Goal: Obtain resource: Download file/media

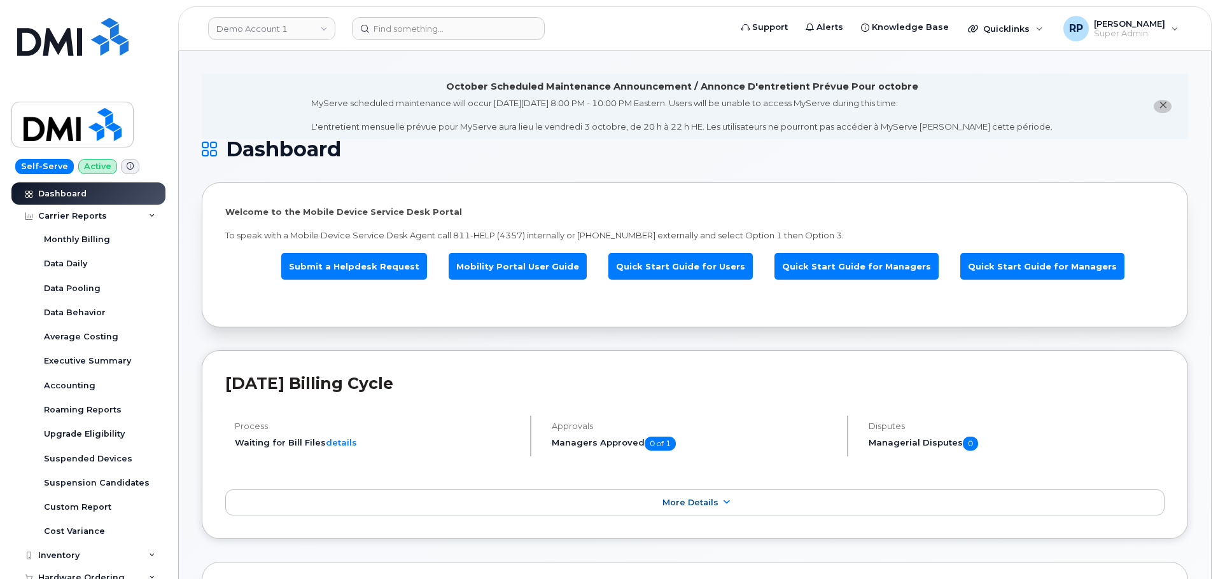
click at [482, 31] on input at bounding box center [448, 28] width 193 height 23
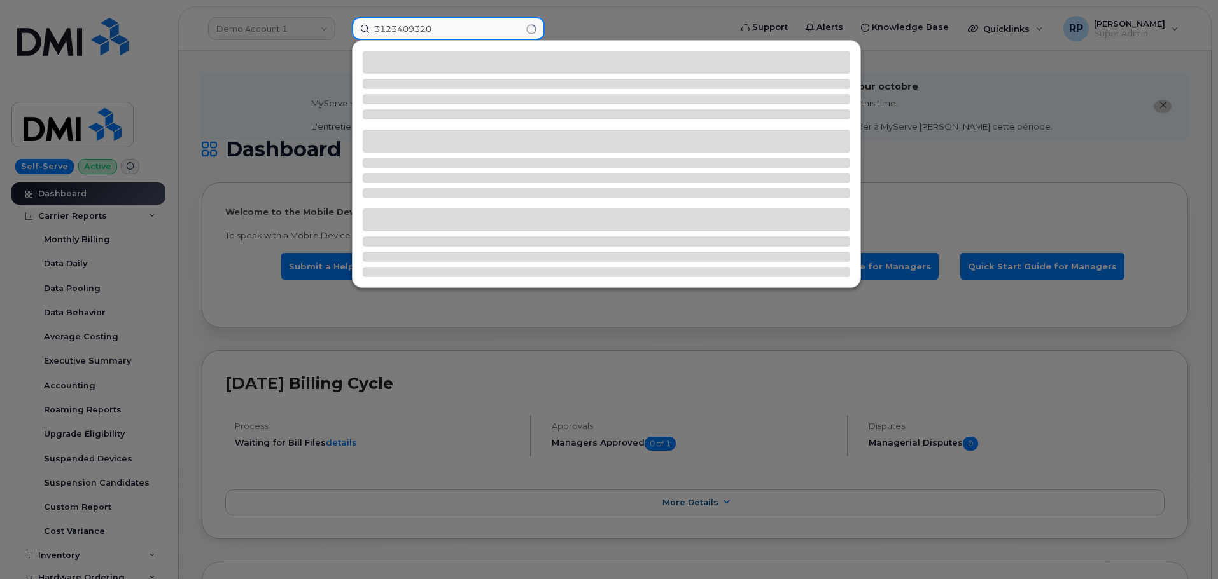
type input "3123409320"
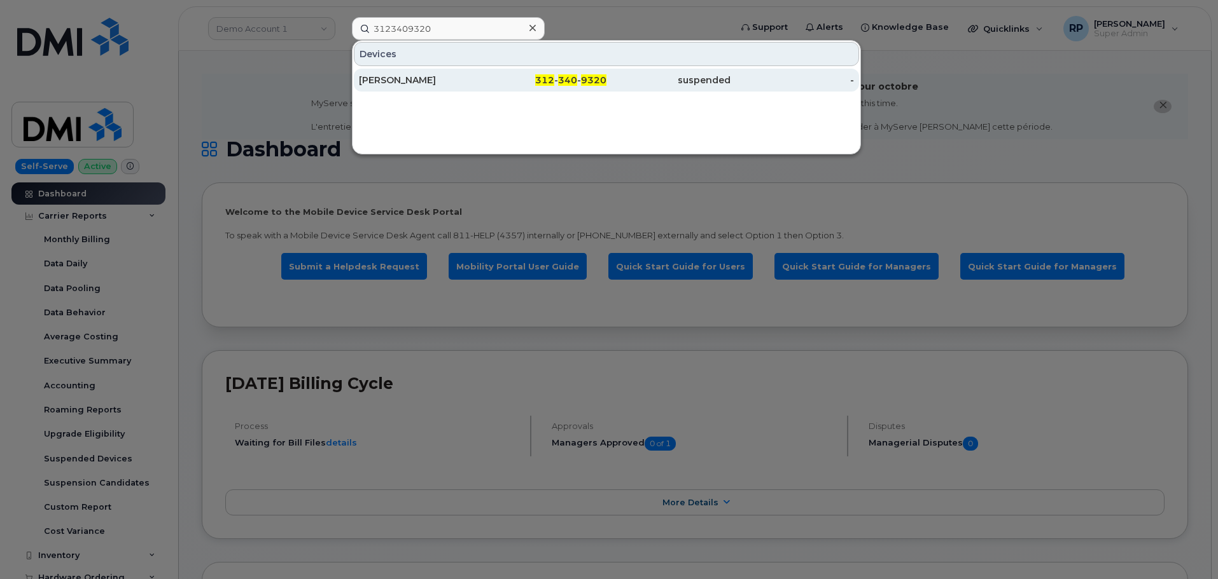
click at [468, 81] on div "ART WILMOT" at bounding box center [421, 80] width 124 height 13
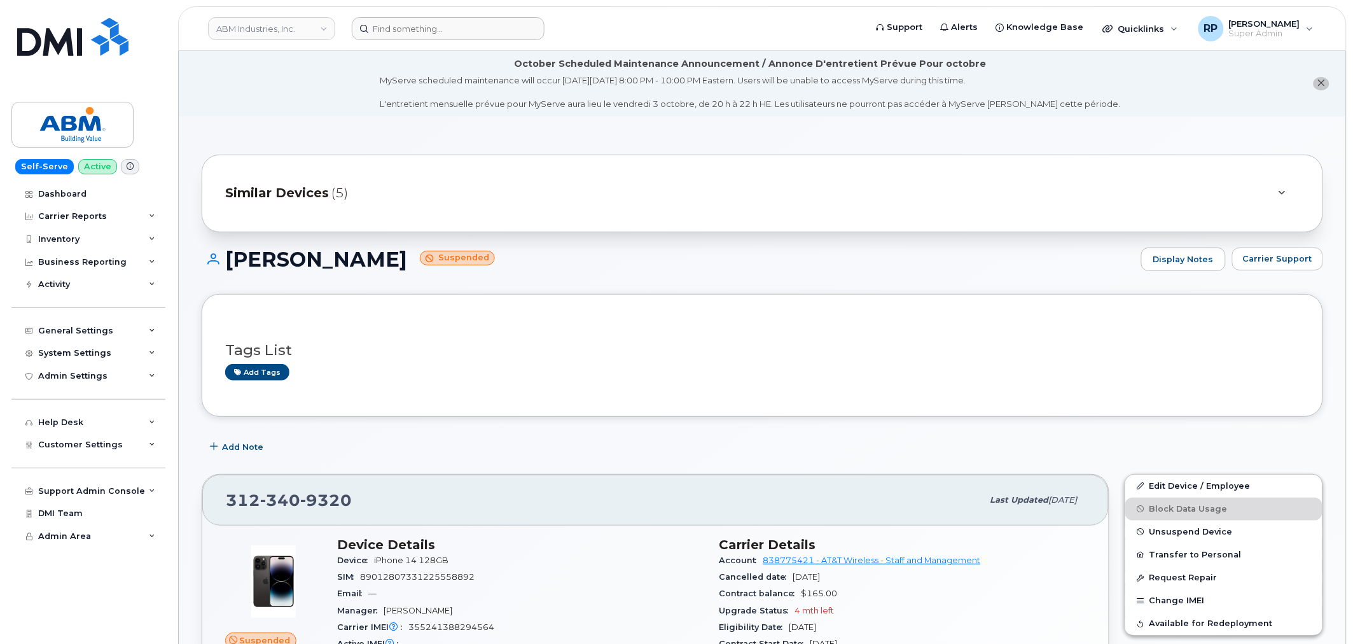
drag, startPoint x: 447, startPoint y: 41, endPoint x: 441, endPoint y: 27, distance: 15.5
click at [447, 41] on header "ABM Industries, Inc. Support Alerts Knowledge Base Quicklinks Suspend / Cancel …" at bounding box center [762, 28] width 1169 height 45
click at [441, 27] on input at bounding box center [448, 28] width 193 height 23
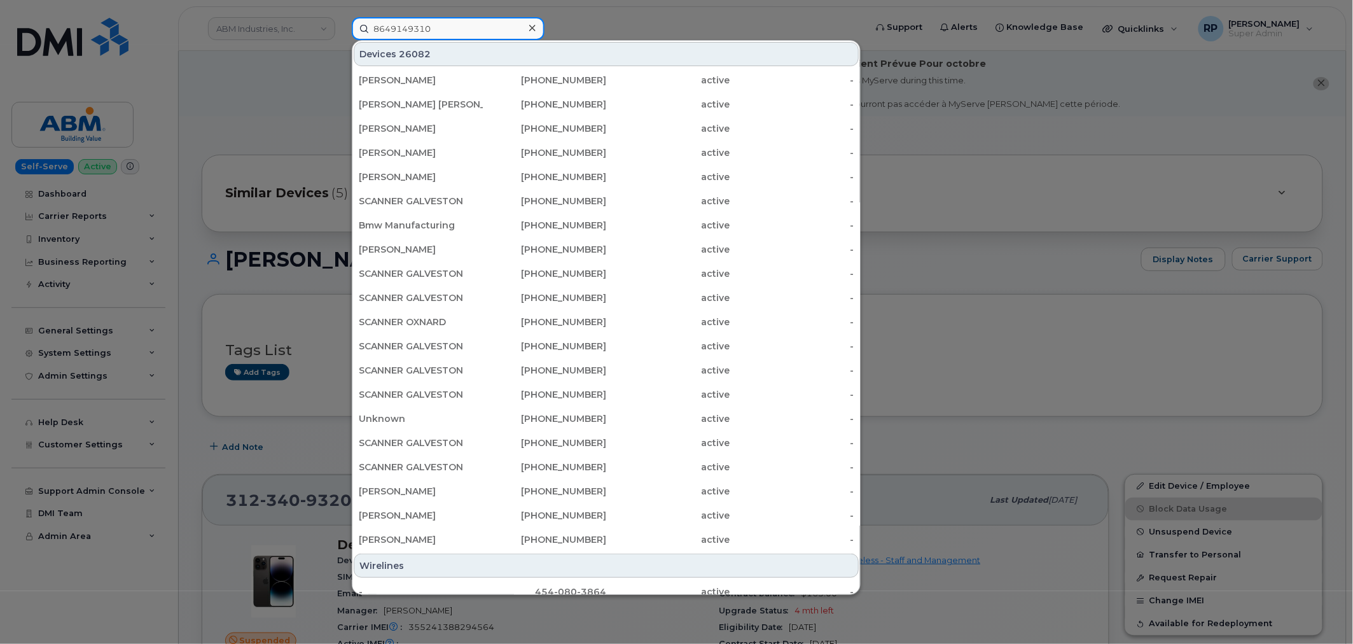
type input "8649149310"
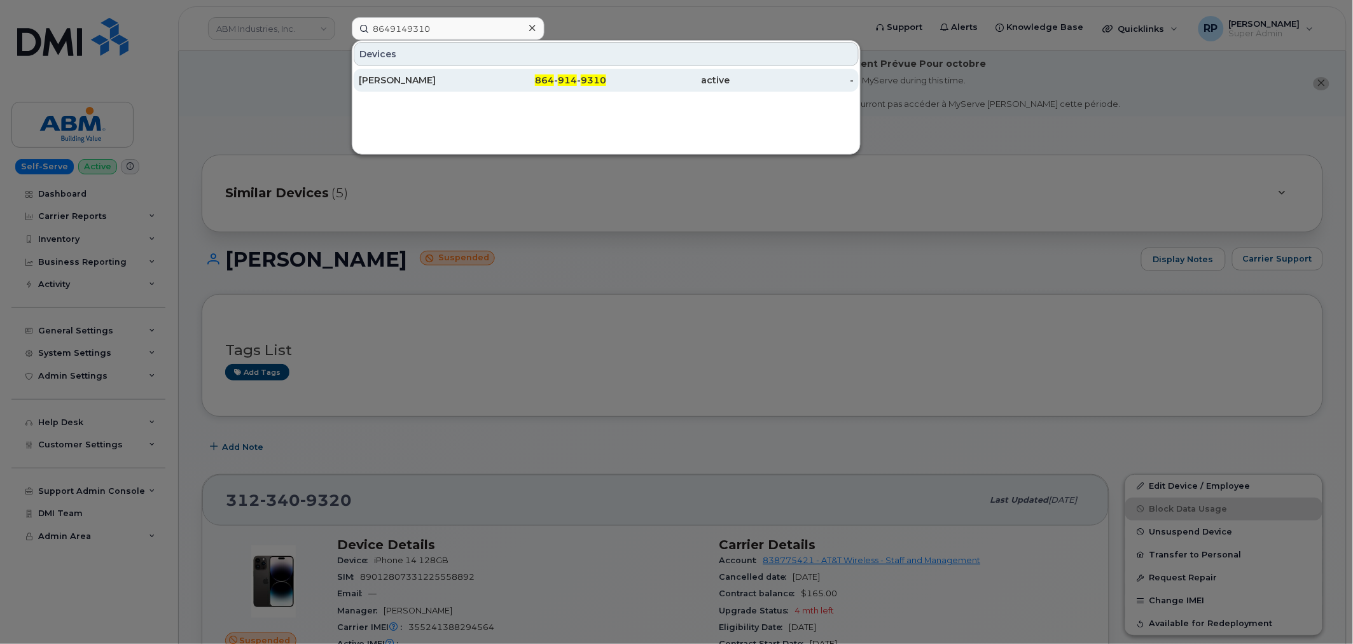
click at [494, 80] on div "864 - 914 - 9310" at bounding box center [545, 80] width 124 height 13
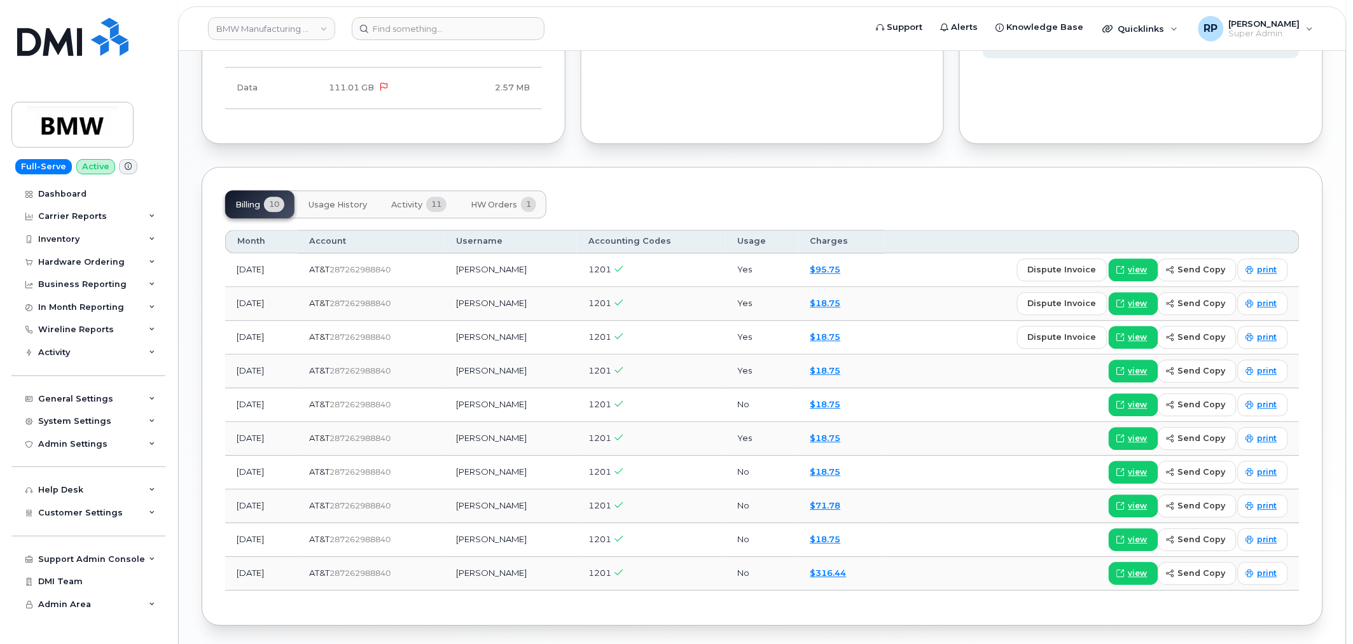
scroll to position [1029, 0]
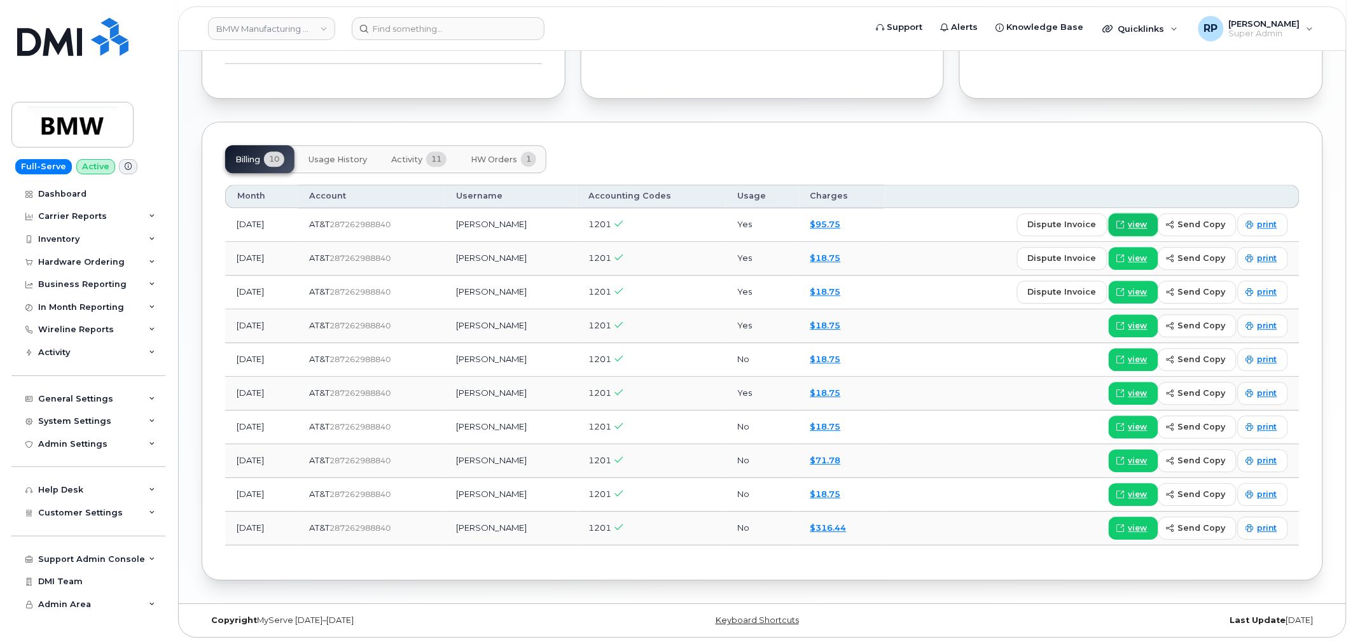
click at [1134, 221] on span "view" at bounding box center [1137, 224] width 19 height 11
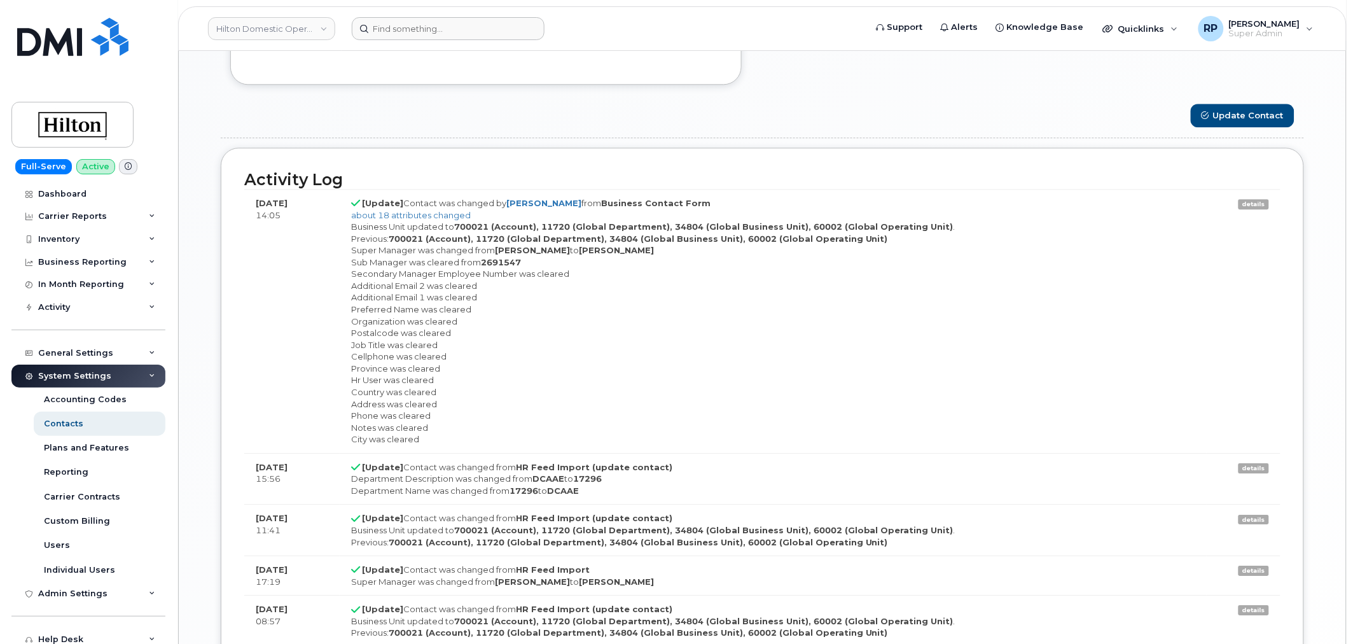
scroll to position [38, 0]
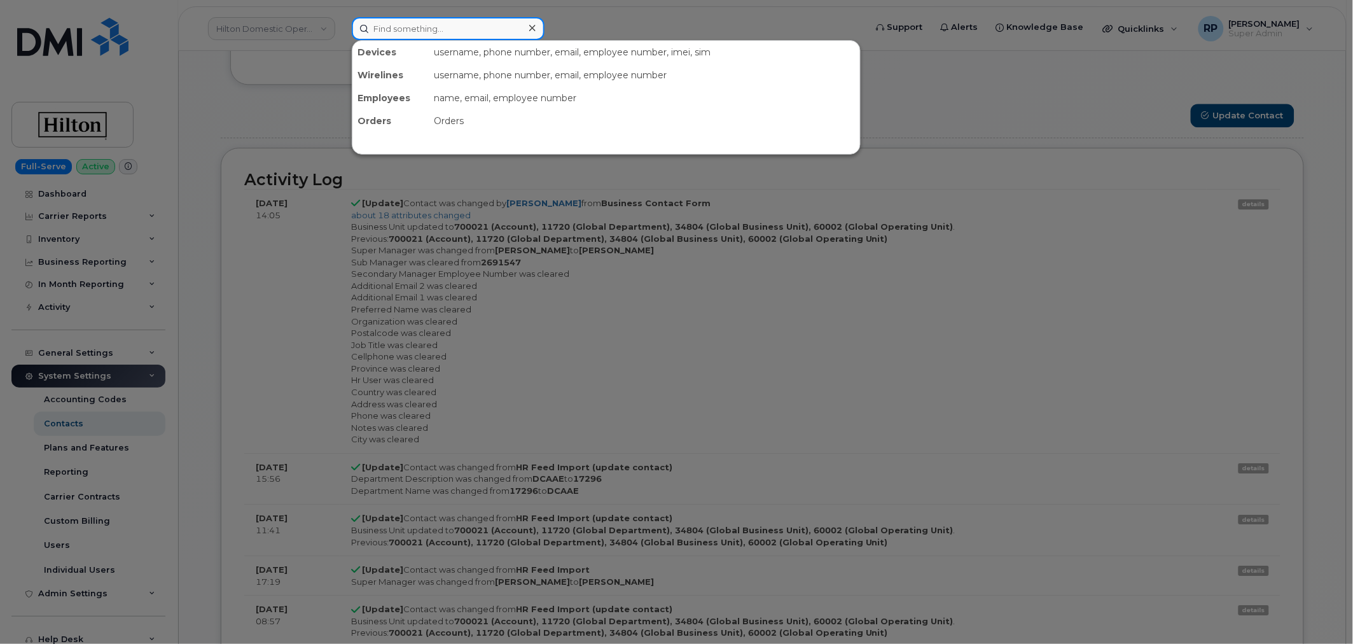
click at [460, 30] on input at bounding box center [448, 28] width 193 height 23
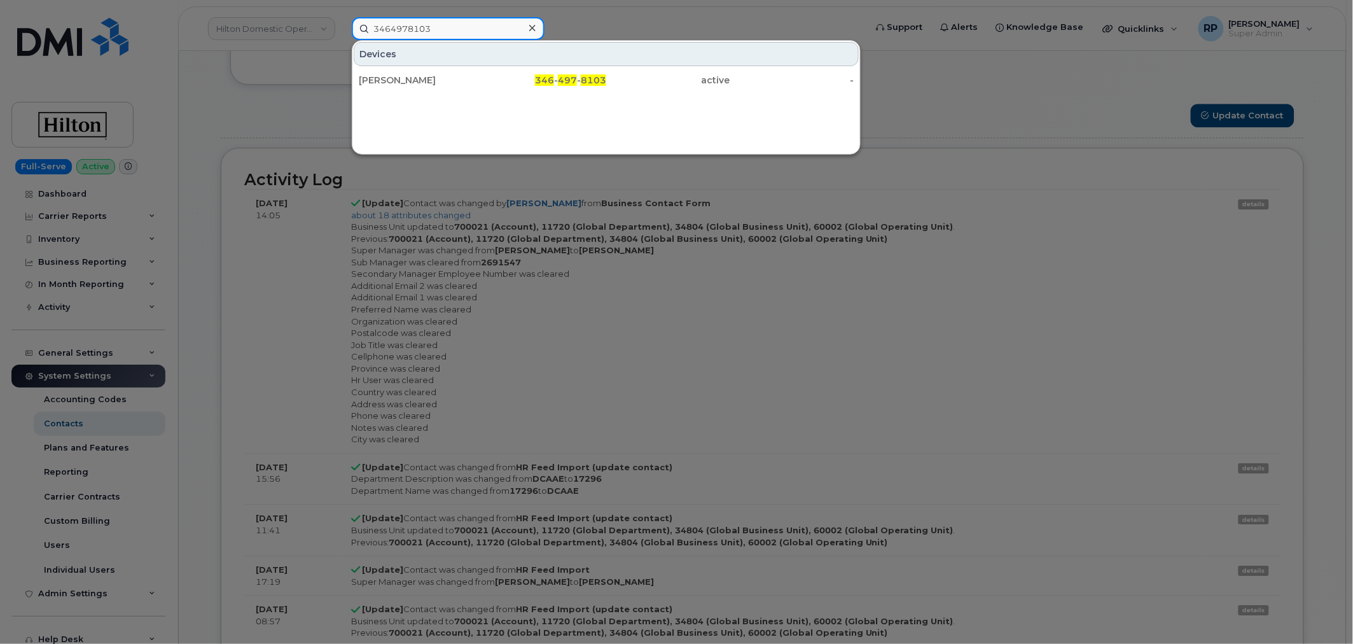
type input "3464978103"
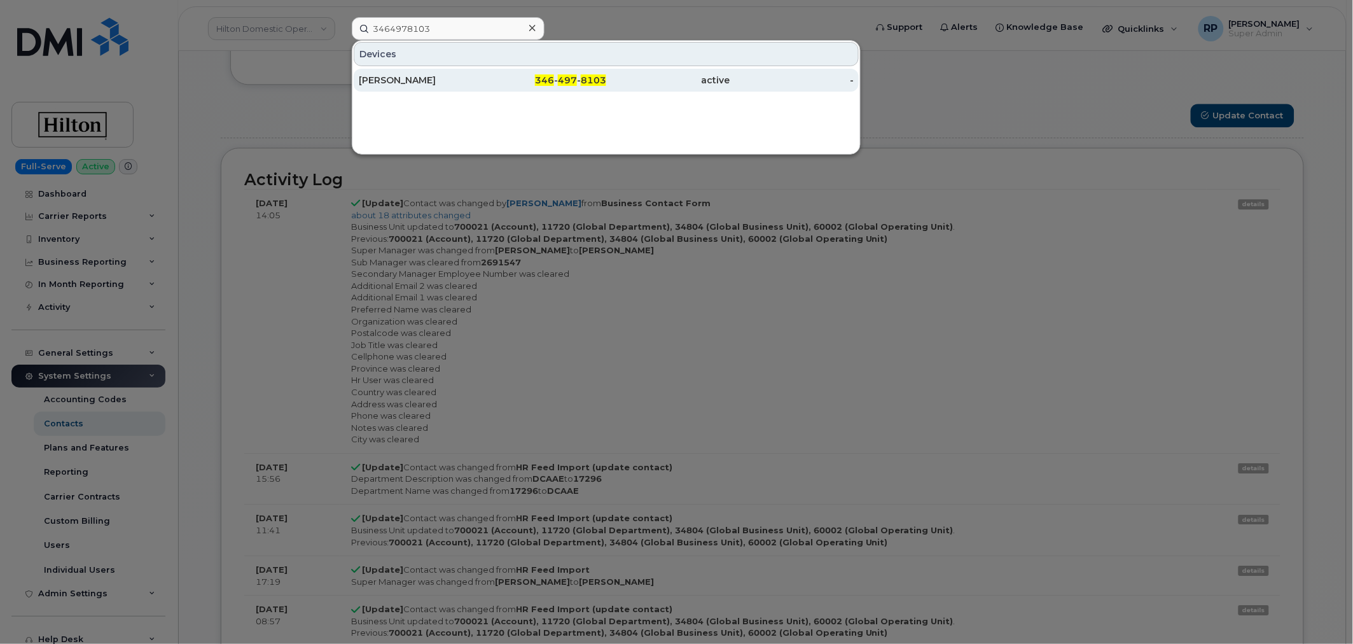
click at [471, 75] on div "[PERSON_NAME]" at bounding box center [421, 80] width 124 height 13
click at [456, 84] on div "[PERSON_NAME]" at bounding box center [421, 80] width 124 height 13
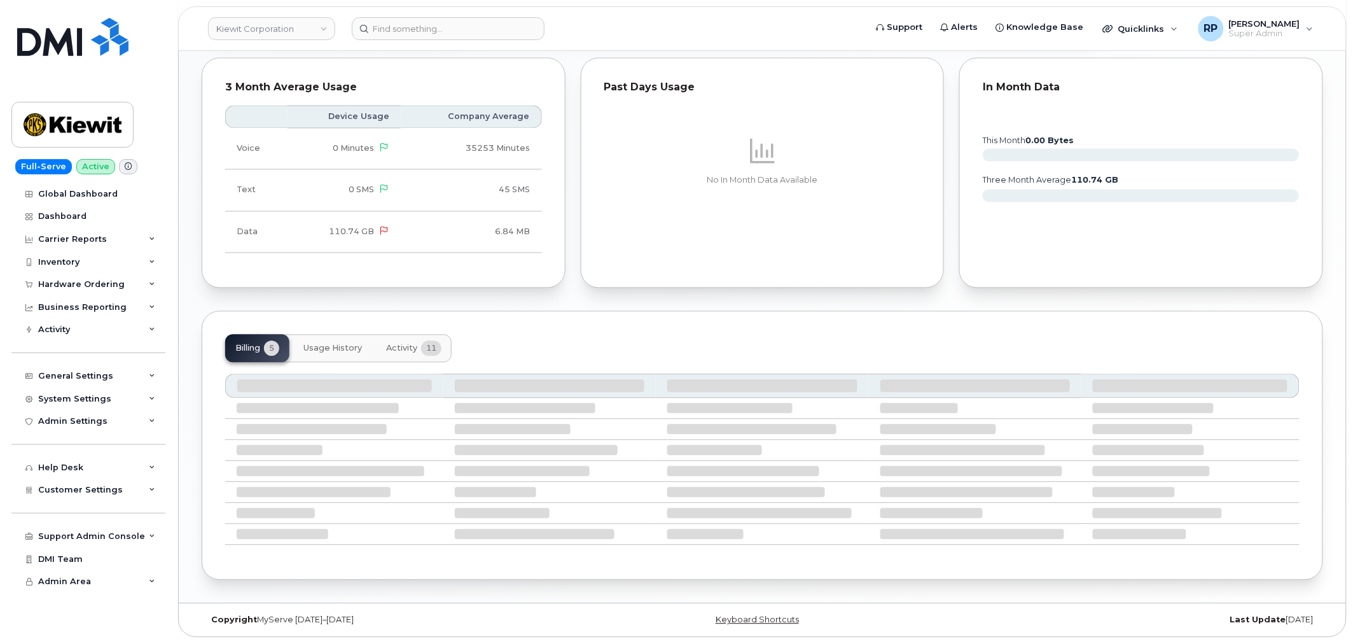
scroll to position [796, 0]
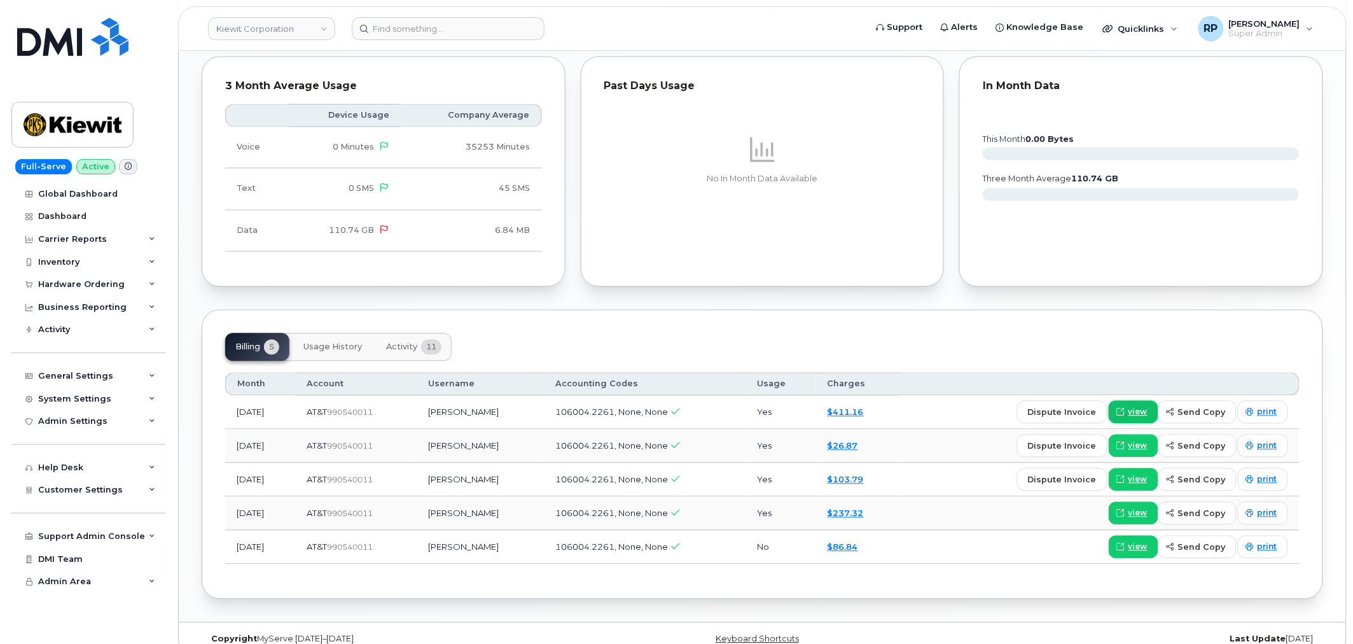
click at [1118, 410] on link "view" at bounding box center [1134, 412] width 50 height 23
click at [1139, 415] on span "view" at bounding box center [1137, 411] width 19 height 11
click at [101, 242] on div "Carrier Reports" at bounding box center [72, 239] width 69 height 10
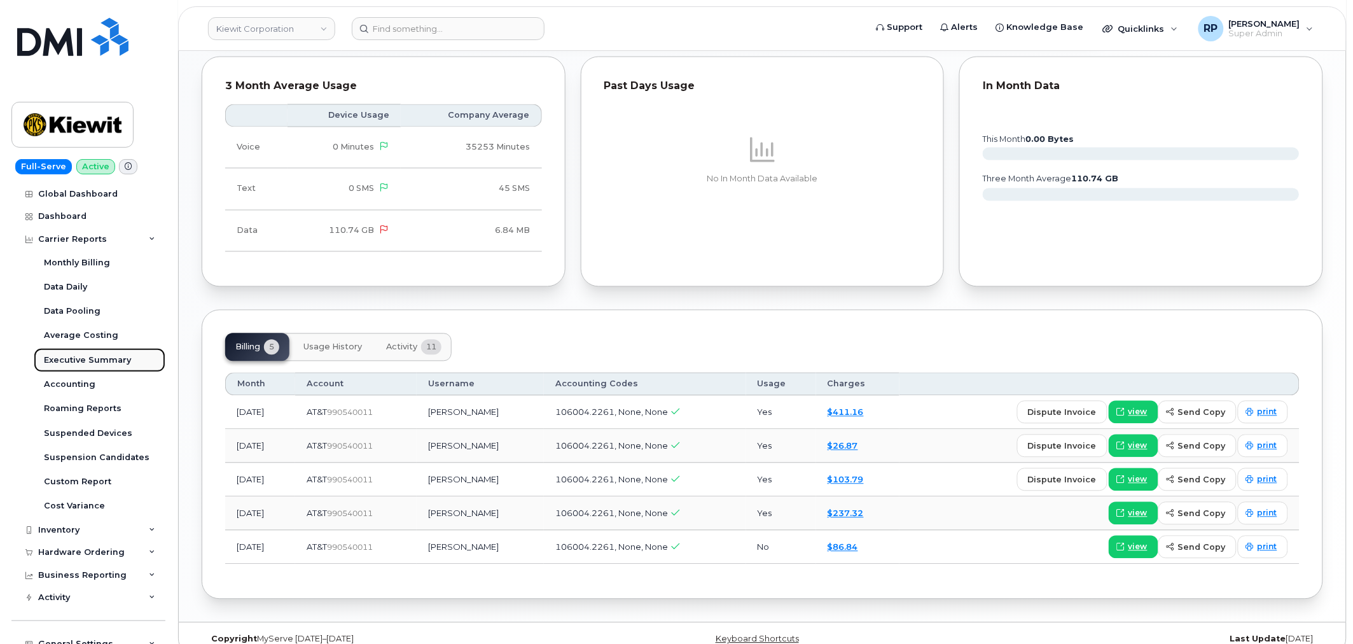
click at [81, 358] on div "Executive Summary" at bounding box center [87, 359] width 87 height 11
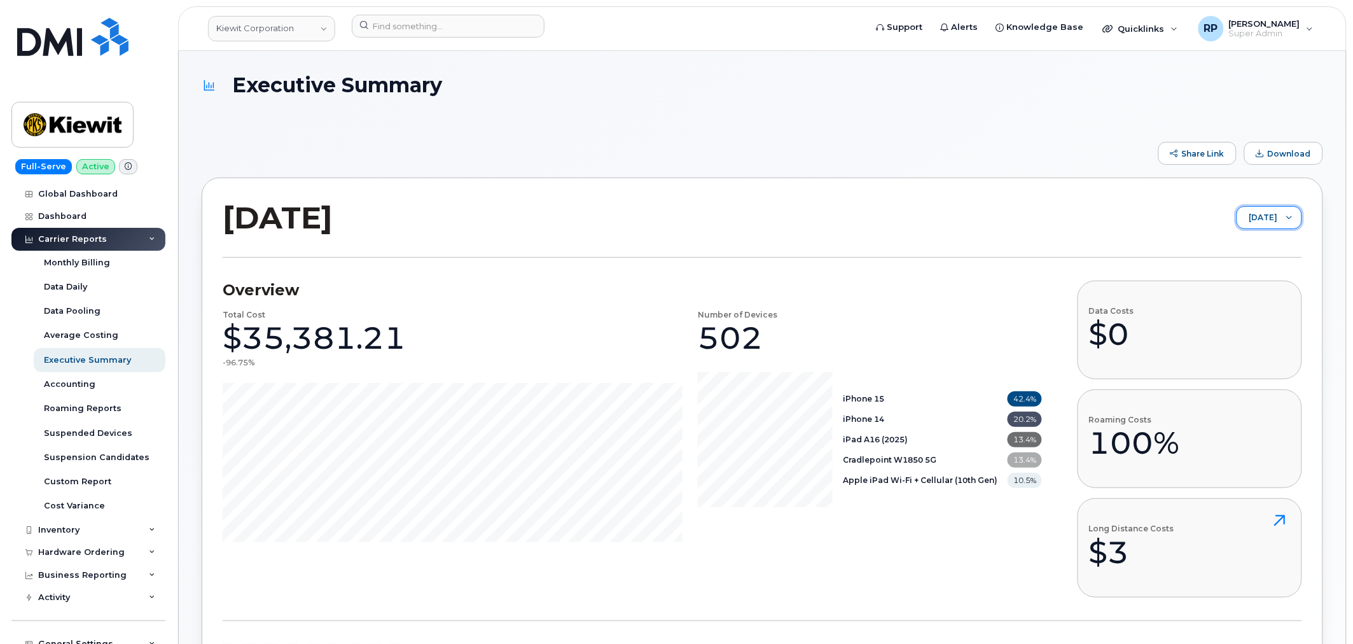
click at [1249, 223] on span "[DATE]" at bounding box center [1257, 218] width 40 height 23
click at [1234, 265] on span "[DATE]" at bounding box center [1224, 267] width 27 height 12
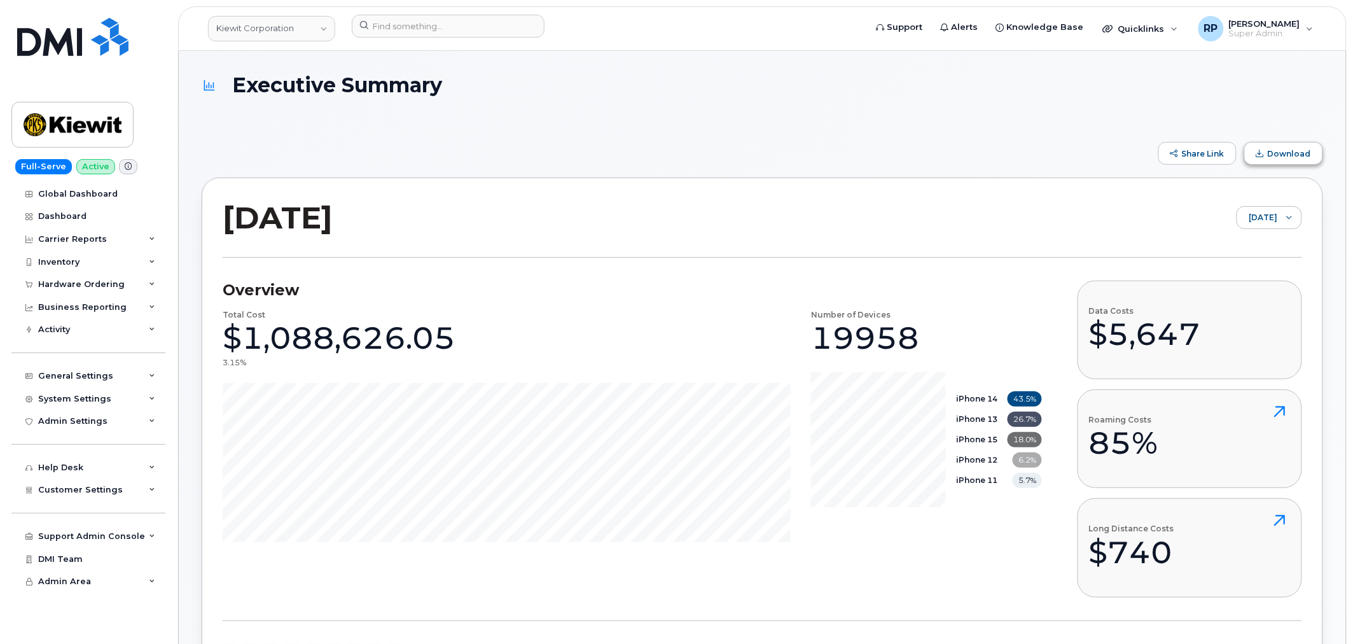
click at [1287, 155] on span "Download" at bounding box center [1289, 154] width 43 height 10
